Goal: Navigation & Orientation: Find specific page/section

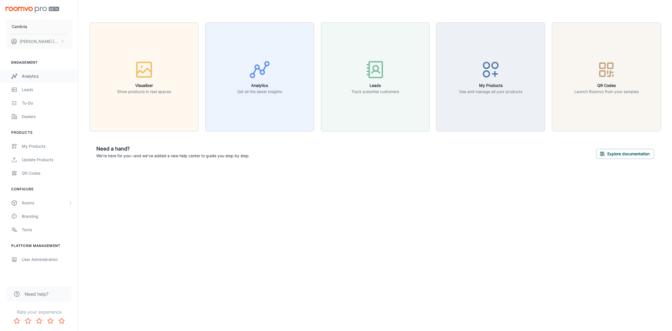
click at [25, 72] on link "Analytics" at bounding box center [39, 75] width 78 height 13
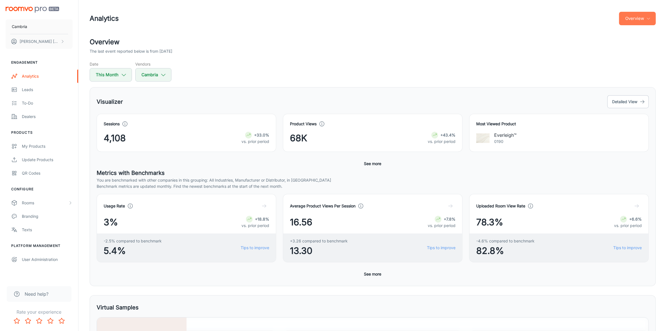
click at [649, 23] on button "Overview" at bounding box center [637, 18] width 37 height 13
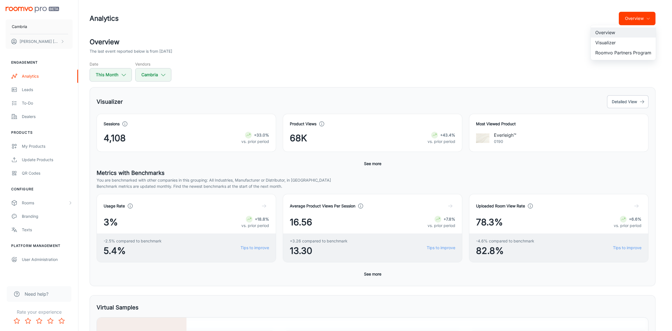
click at [612, 41] on li "Visualizer" at bounding box center [623, 43] width 65 height 10
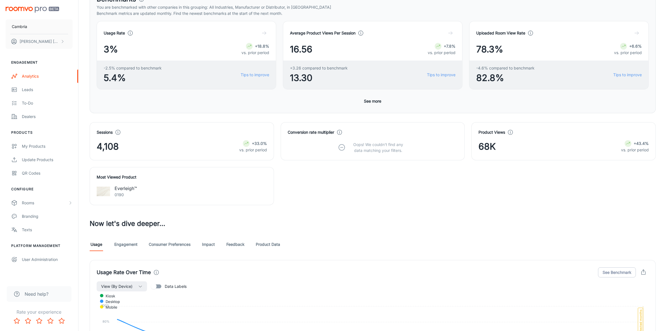
scroll to position [99, 0]
click at [231, 244] on link "Feedback" at bounding box center [235, 244] width 18 height 13
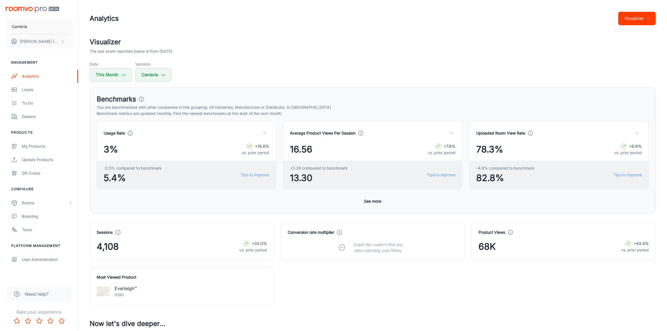
click at [649, 17] on icon "button" at bounding box center [648, 18] width 4 height 4
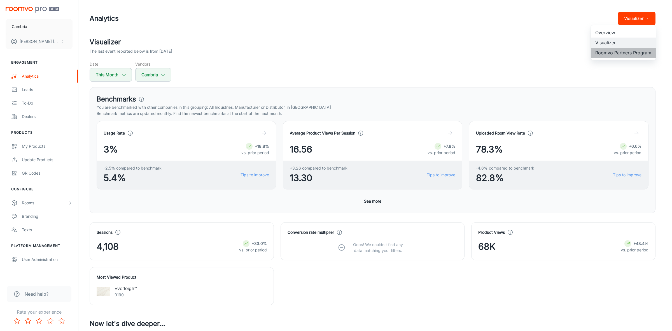
click at [621, 50] on li "Roomvo Partners Program" at bounding box center [623, 53] width 65 height 10
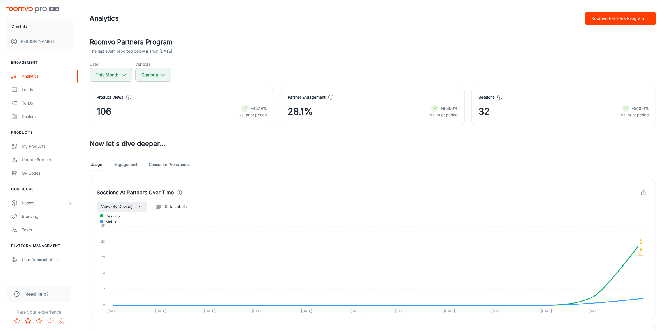
click at [132, 163] on link "Engagement" at bounding box center [125, 164] width 23 height 13
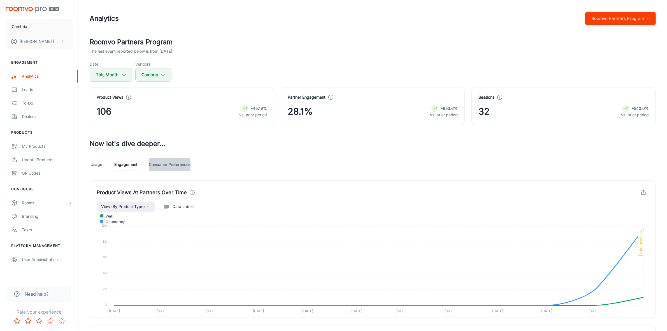
click at [170, 165] on link "Consumer Preferences" at bounding box center [170, 164] width 42 height 13
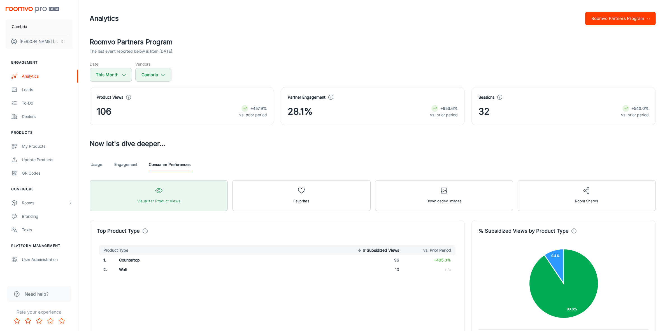
click at [139, 166] on div "Usage Engagement Consumer Preferences" at bounding box center [373, 164] width 566 height 13
click at [133, 166] on link "Engagement" at bounding box center [125, 164] width 23 height 13
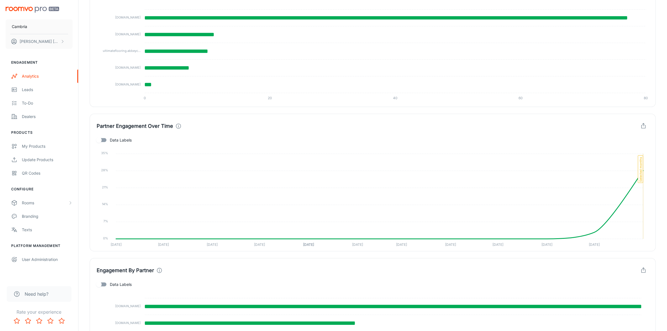
scroll to position [110, 0]
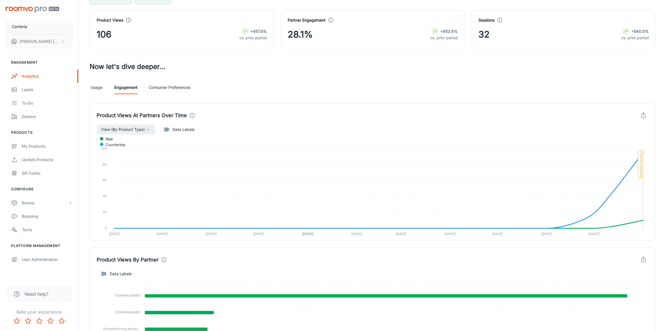
scroll to position [5, 0]
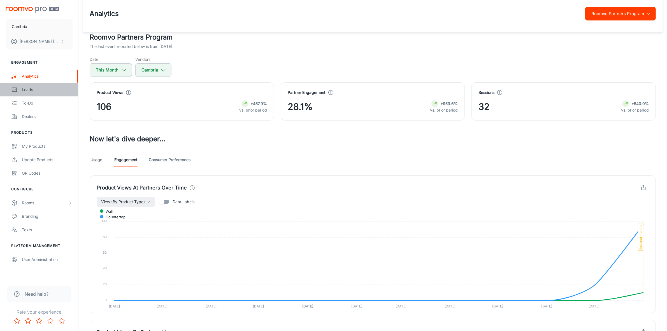
click at [24, 87] on div "Leads" at bounding box center [47, 90] width 51 height 6
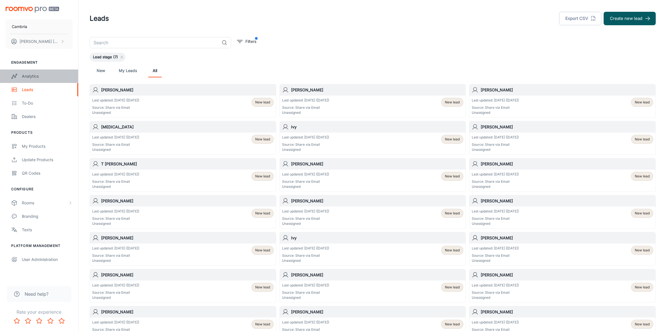
click at [32, 75] on div "Analytics" at bounding box center [47, 76] width 51 height 6
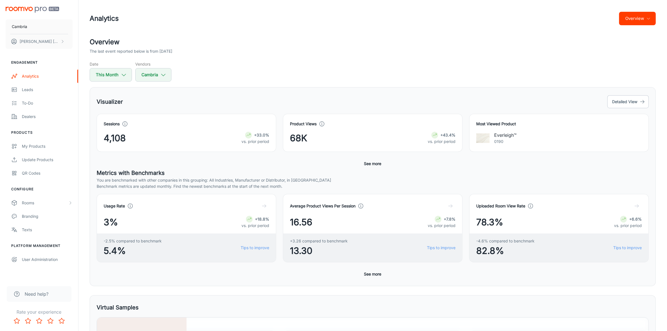
click at [636, 19] on button "Overview" at bounding box center [637, 18] width 37 height 13
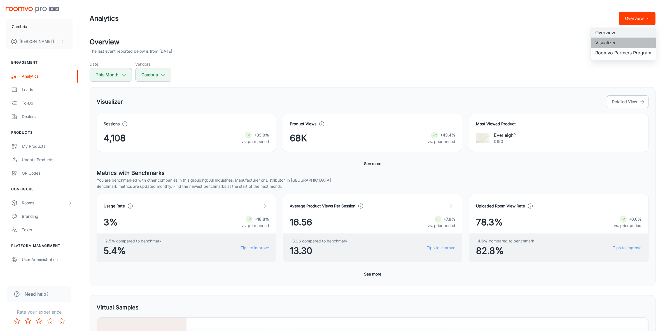
click at [604, 42] on li "Visualizer" at bounding box center [623, 43] width 65 height 10
